Goal: Task Accomplishment & Management: Manage account settings

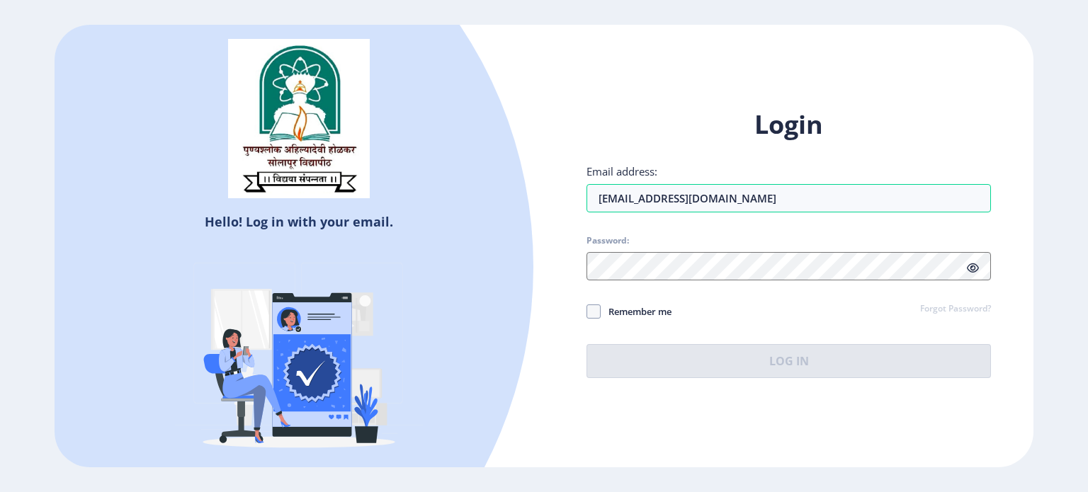
type input "[EMAIL_ADDRESS][DOMAIN_NAME]"
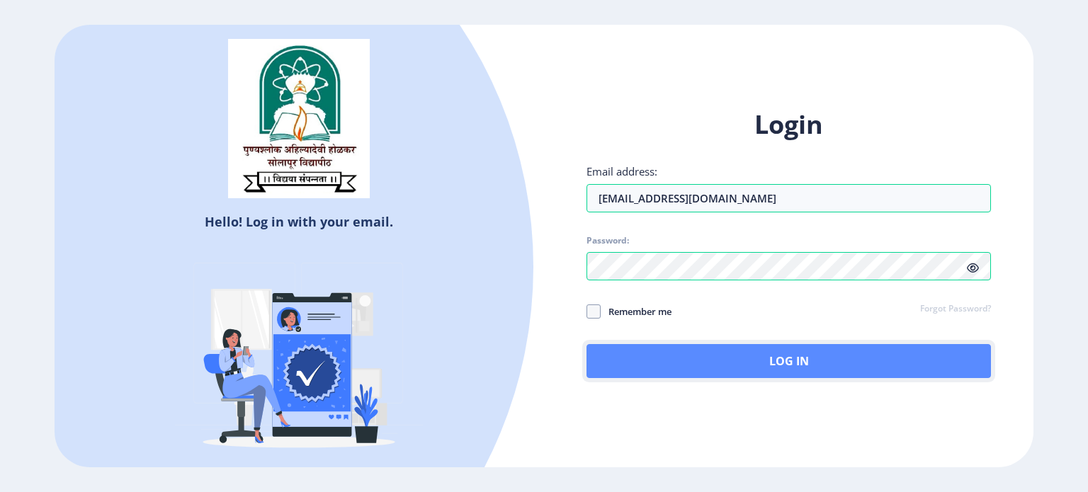
click at [894, 353] on button "Log In" at bounding box center [788, 361] width 404 height 34
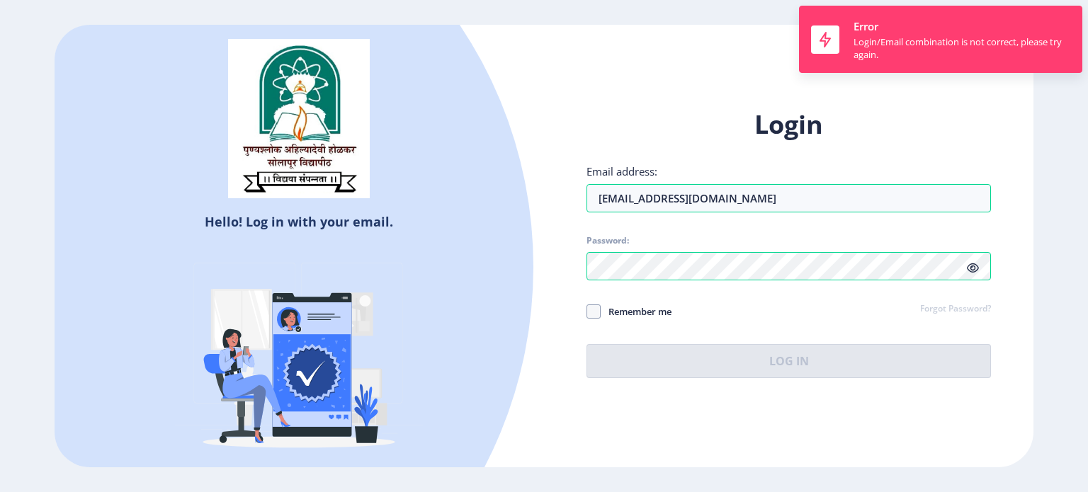
drag, startPoint x: 974, startPoint y: 269, endPoint x: 860, endPoint y: 285, distance: 115.2
click at [973, 269] on icon at bounding box center [972, 268] width 12 height 11
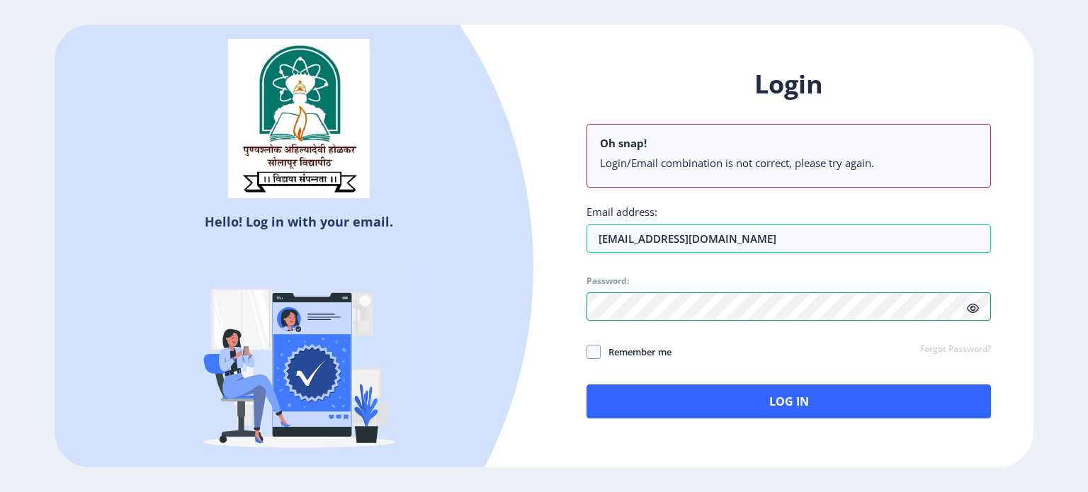
click at [569, 301] on div "Login Oh snap! Login/Email combination is not correct, please try again. Email …" at bounding box center [788, 254] width 489 height 416
click at [621, 350] on span "Remember me" at bounding box center [635, 351] width 71 height 17
click at [587, 351] on input "Remember me" at bounding box center [586, 351] width 1 height 1
checkbox input "true"
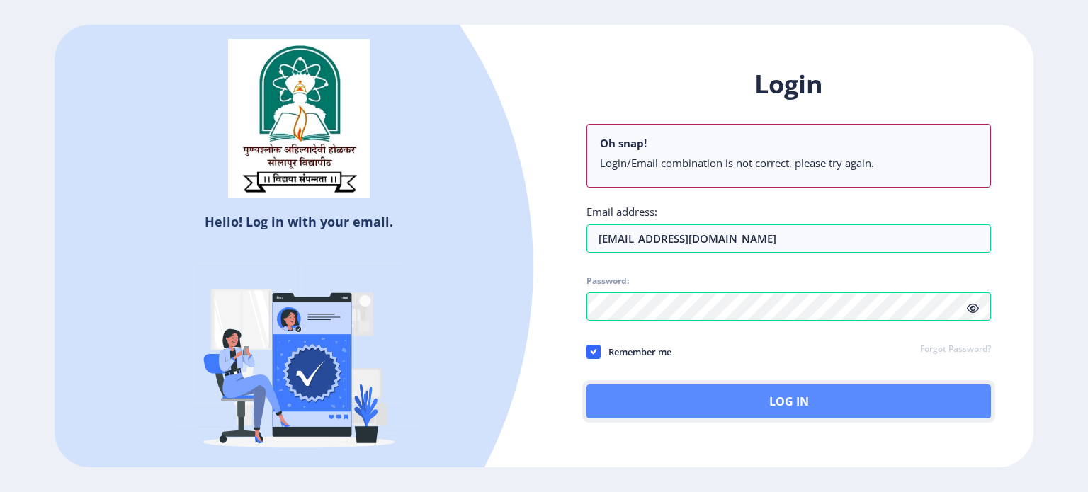
click at [654, 397] on button "Log In" at bounding box center [788, 401] width 404 height 34
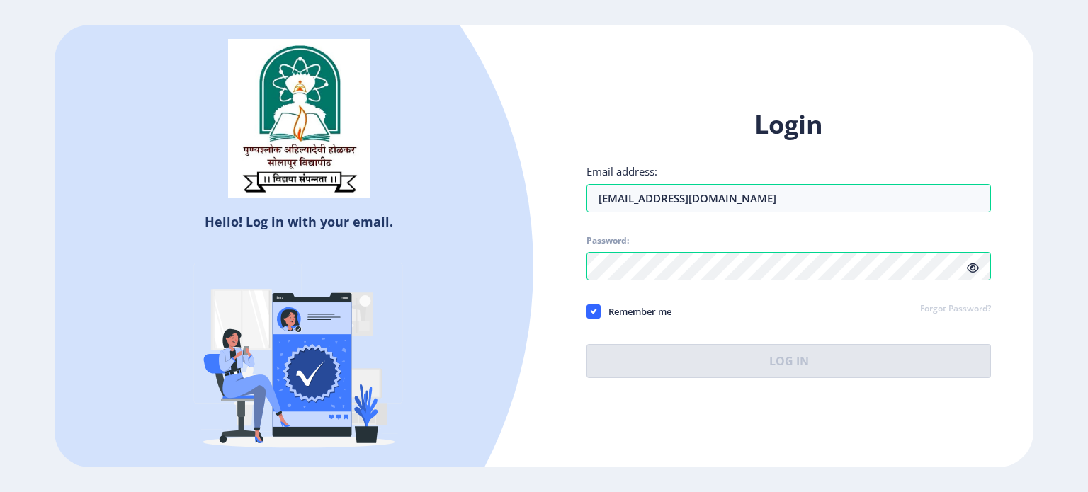
select select
